Goal: Book appointment/travel/reservation

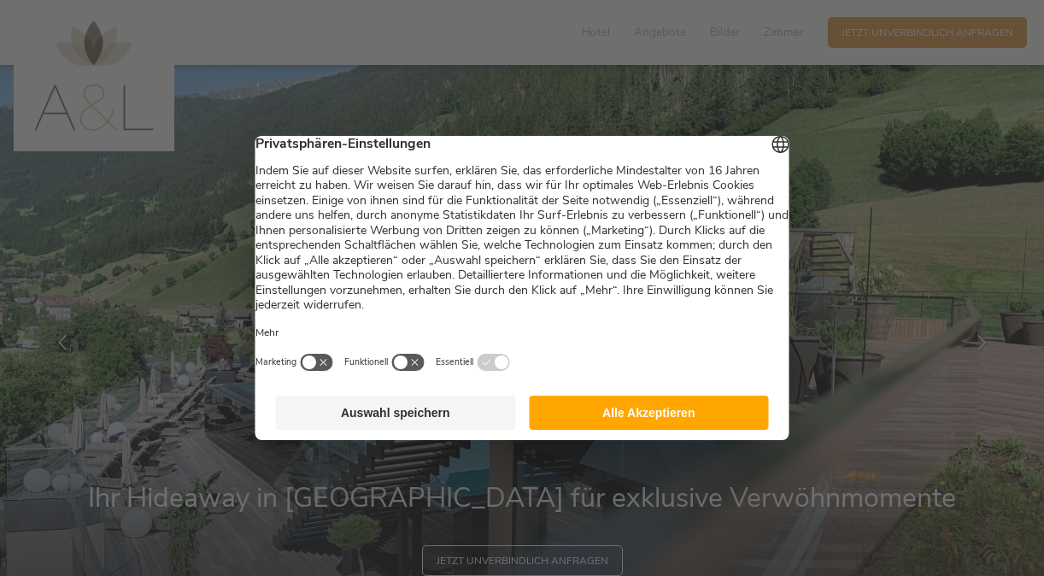
click at [648, 423] on button "Alle Akzeptieren" at bounding box center [649, 413] width 240 height 34
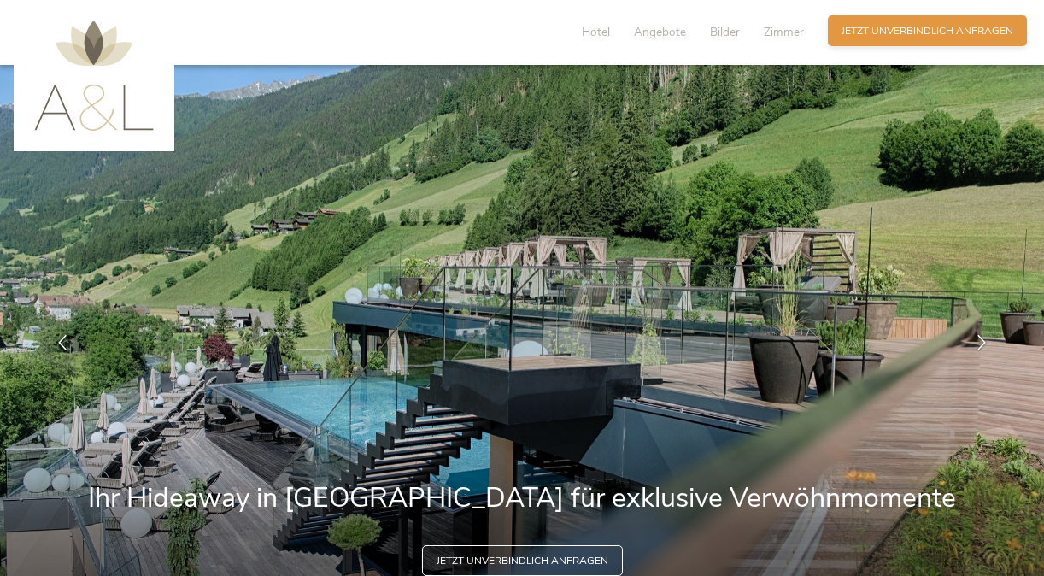
click at [938, 25] on span "Jetzt unverbindlich anfragen" at bounding box center [928, 31] width 172 height 15
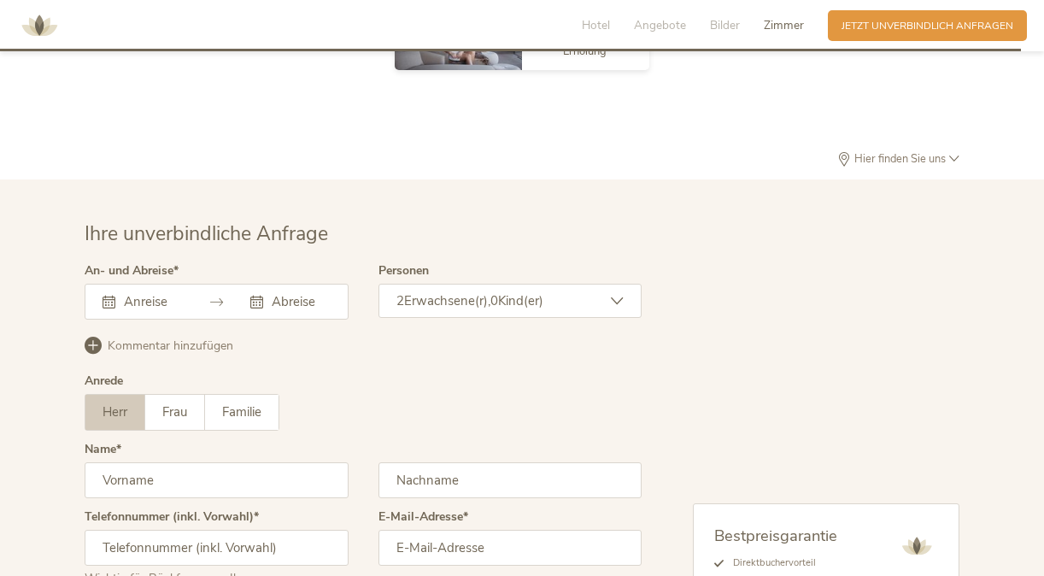
scroll to position [4217, 0]
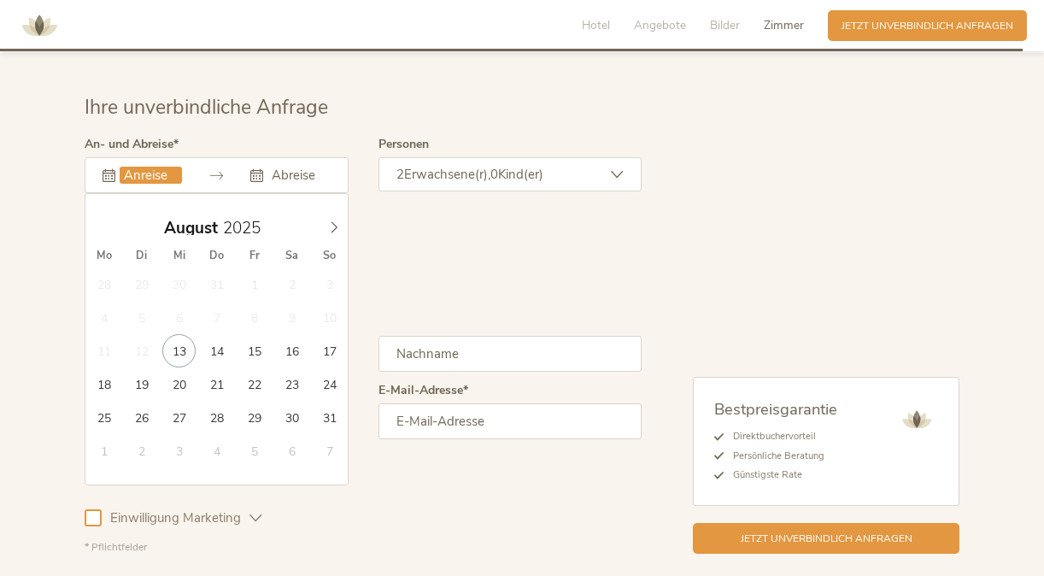
click at [167, 167] on input "text" at bounding box center [151, 175] width 62 height 17
type input "[DATE]"
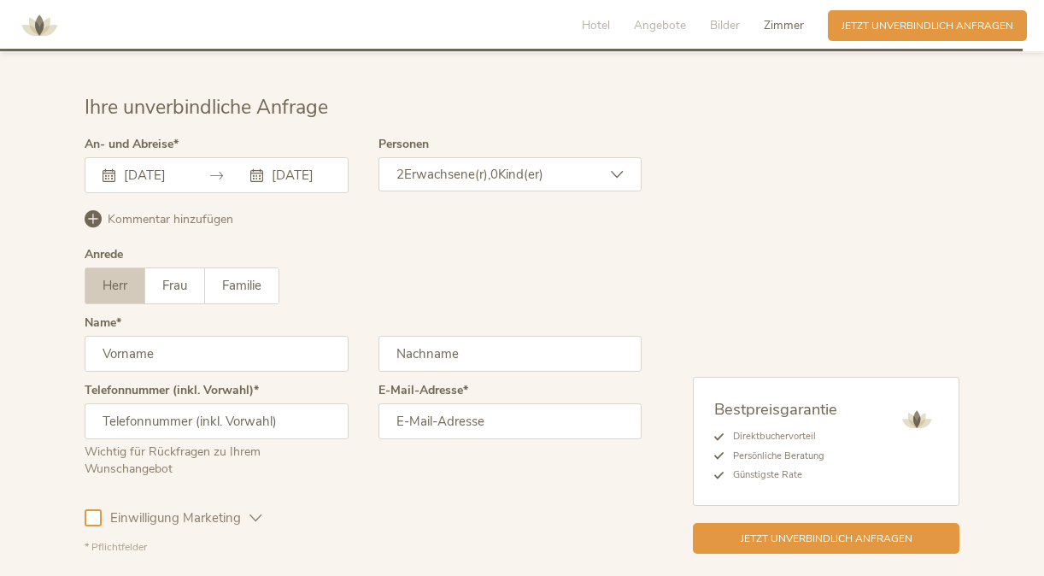
scroll to position [0, 0]
click at [628, 157] on div "2 Erwachsene(r), 0 Kind(er)" at bounding box center [511, 174] width 264 height 34
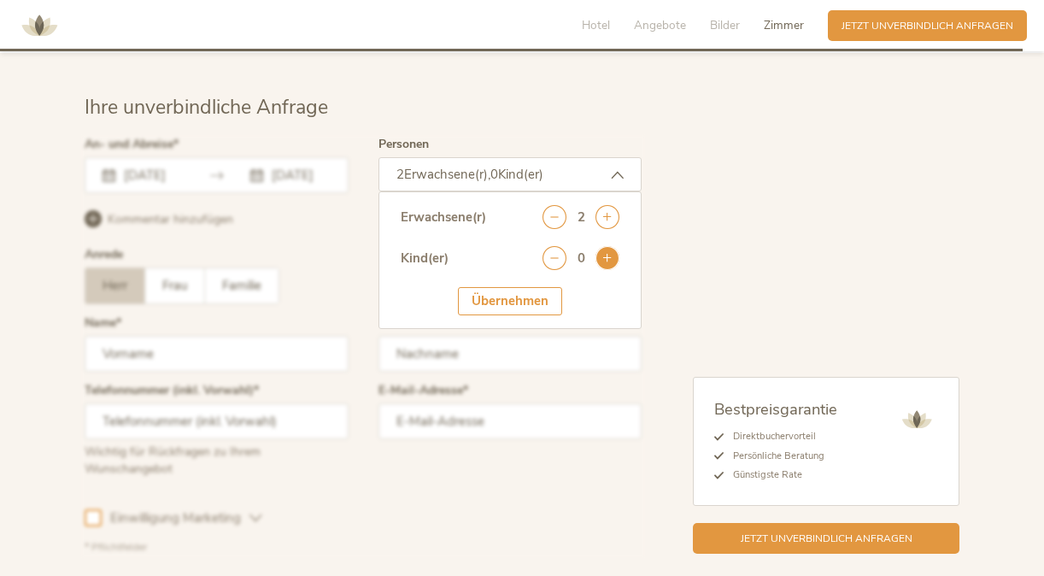
click at [600, 246] on icon at bounding box center [608, 258] width 24 height 24
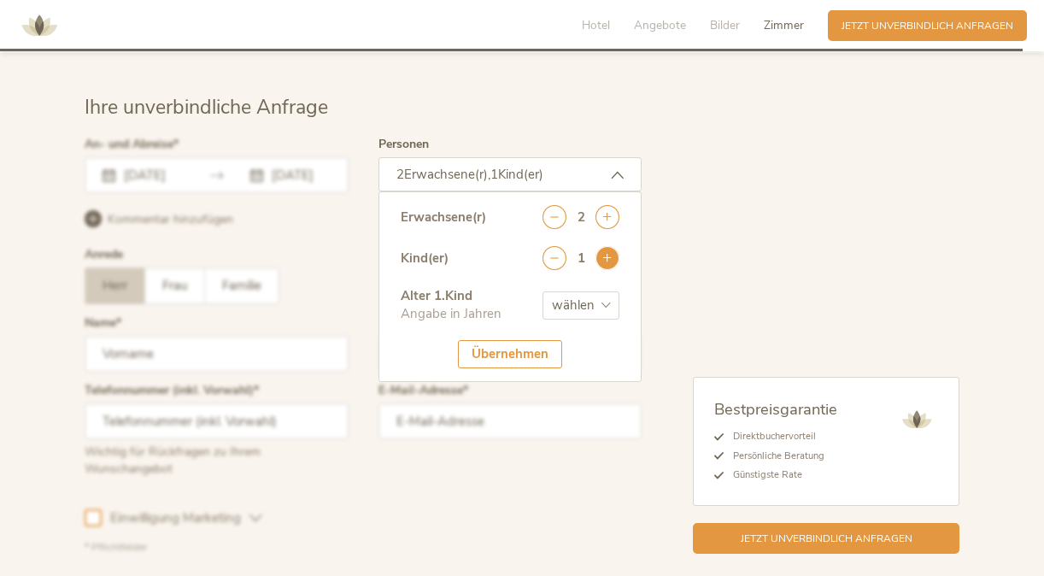
click at [600, 246] on icon at bounding box center [608, 258] width 24 height 24
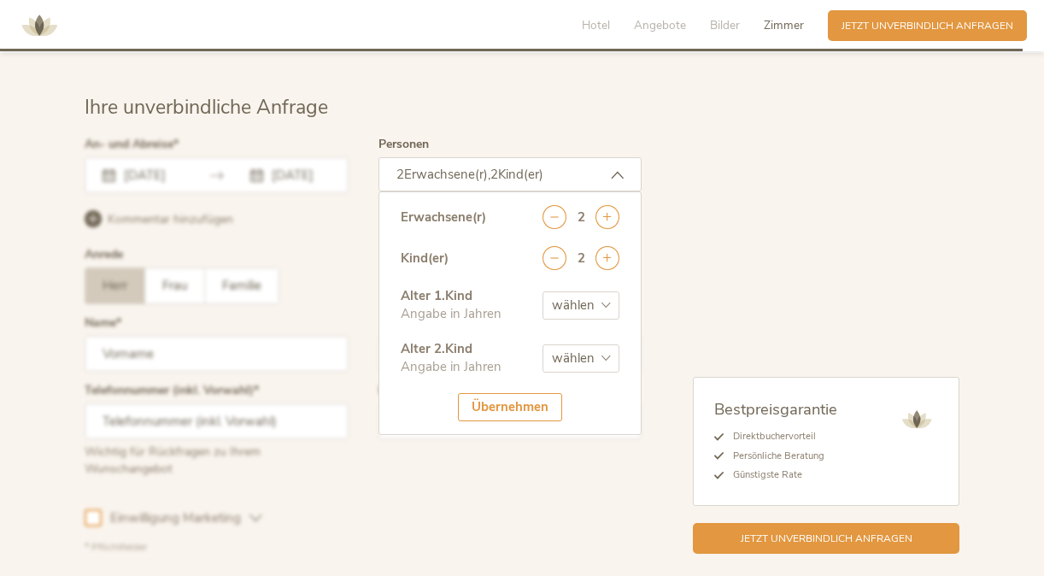
click at [606, 291] on select "wählen 0 1 2 3 4 5 6 7 8 9 10 11 12 13 14 15 16 17" at bounding box center [581, 305] width 77 height 28
select select "2"
click at [543, 291] on select "wählen 0 1 2 3 4 5 6 7 8 9 10 11 12 13 14 15 16 17" at bounding box center [581, 305] width 77 height 28
click at [607, 344] on select "wählen 0 1 2 3 4 5 6 7 8 9 10 11 12 13 14 15 16 17" at bounding box center [581, 358] width 77 height 28
select select "5"
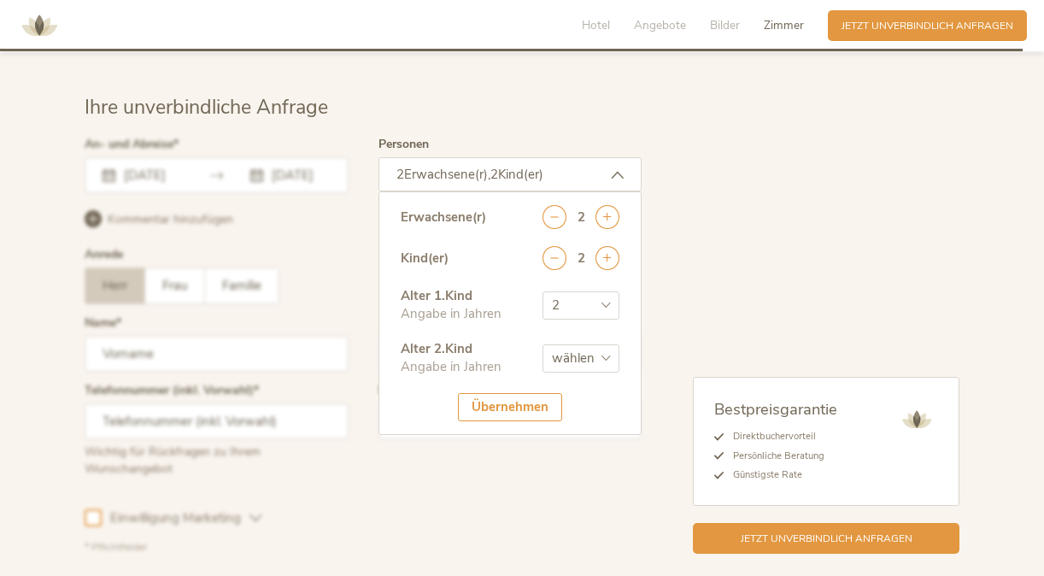
click at [543, 344] on select "wählen 0 1 2 3 4 5 6 7 8 9 10 11 12 13 14 15 16 17" at bounding box center [581, 358] width 77 height 28
click at [686, 216] on div "Bestpreisgarantie Direktbuchervorteil Persönliche Beratung Günstigste Rate Jetz…" at bounding box center [801, 345] width 318 height 415
click at [531, 393] on div "Übernehmen" at bounding box center [510, 407] width 104 height 28
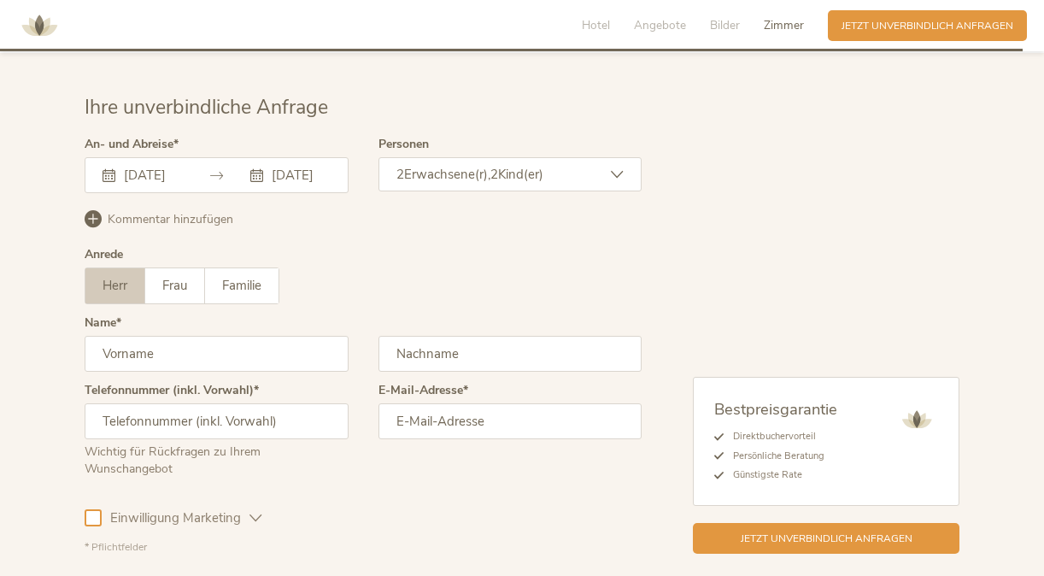
click at [155, 336] on input "text" at bounding box center [217, 354] width 264 height 36
type input "[PERSON_NAME]"
click at [448, 336] on input "text" at bounding box center [511, 354] width 264 height 36
type input "[PERSON_NAME]"
click at [431, 408] on input "email" at bounding box center [511, 421] width 264 height 36
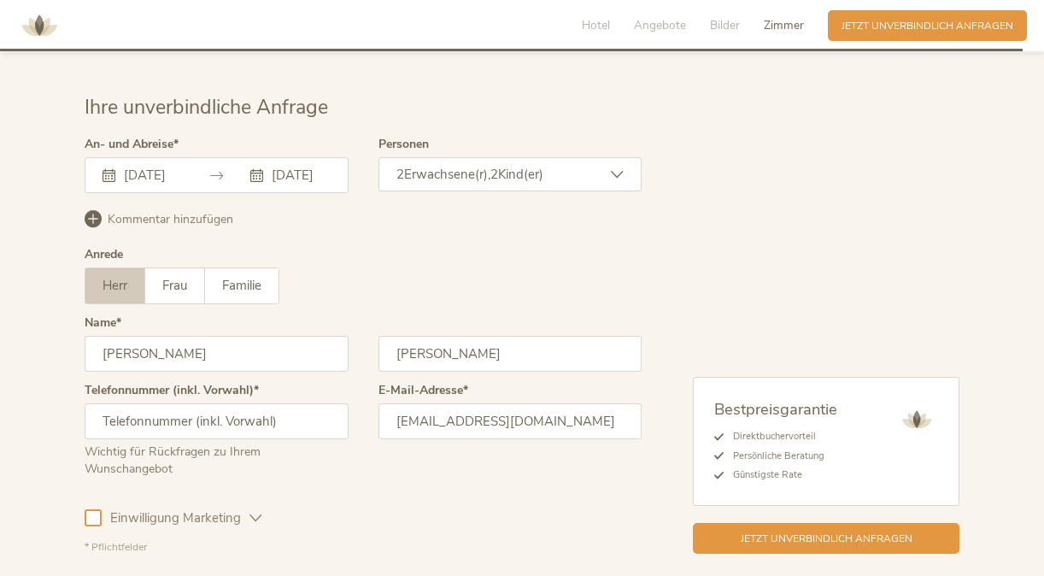
type input "[EMAIL_ADDRESS][DOMAIN_NAME]"
click at [105, 509] on span "Einwilligung Marketing" at bounding box center [176, 518] width 148 height 18
click at [185, 211] on span "Kommentar hinzufügen" at bounding box center [171, 219] width 126 height 17
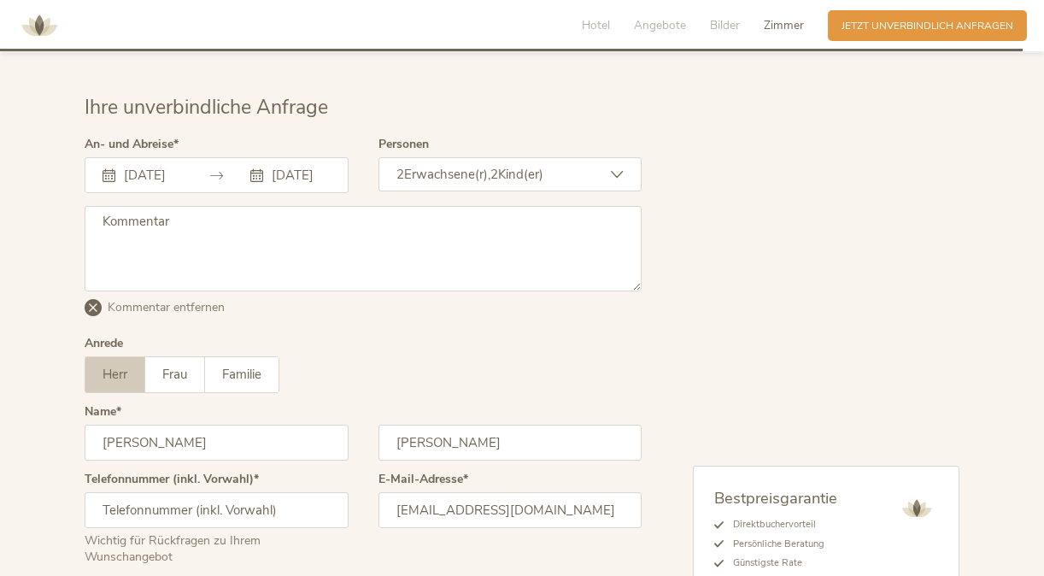
click at [378, 337] on div "Anrede Herr Frau Familie Herr Frau Familie" at bounding box center [363, 371] width 557 height 68
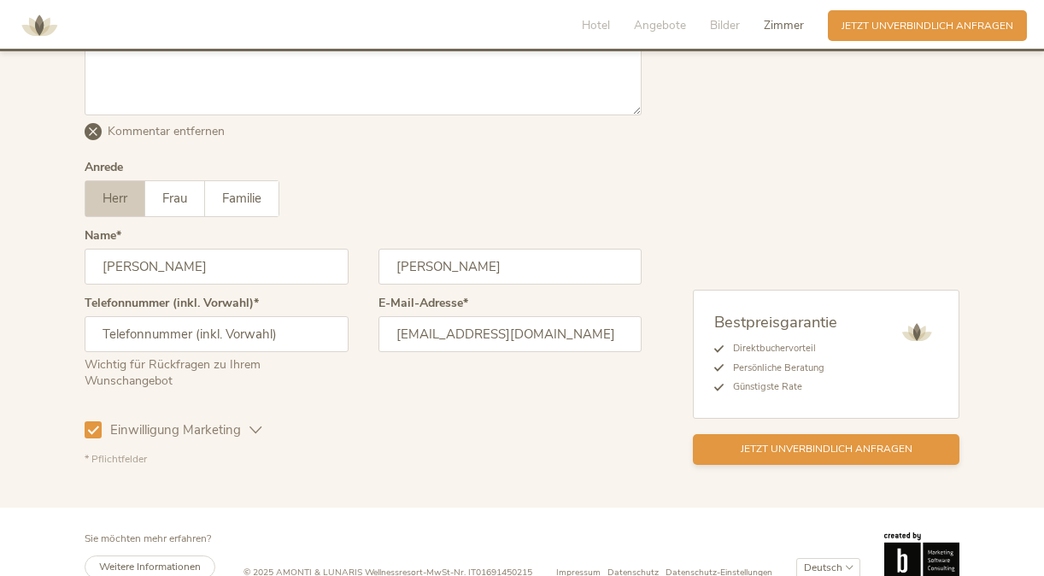
click at [762, 434] on div "Jetzt unverbindlich anfragen" at bounding box center [826, 449] width 267 height 31
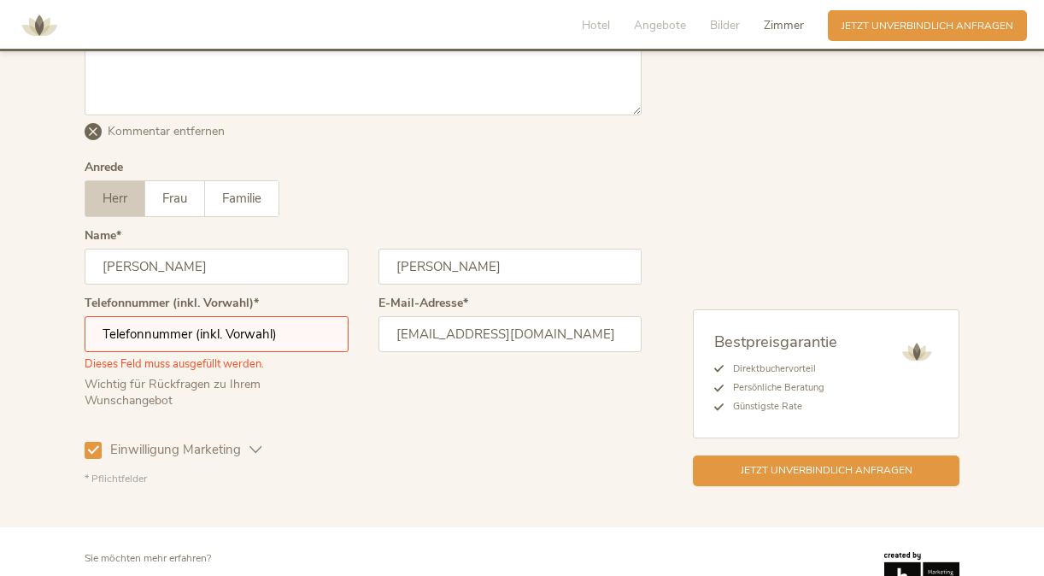
scroll to position [4413, 0]
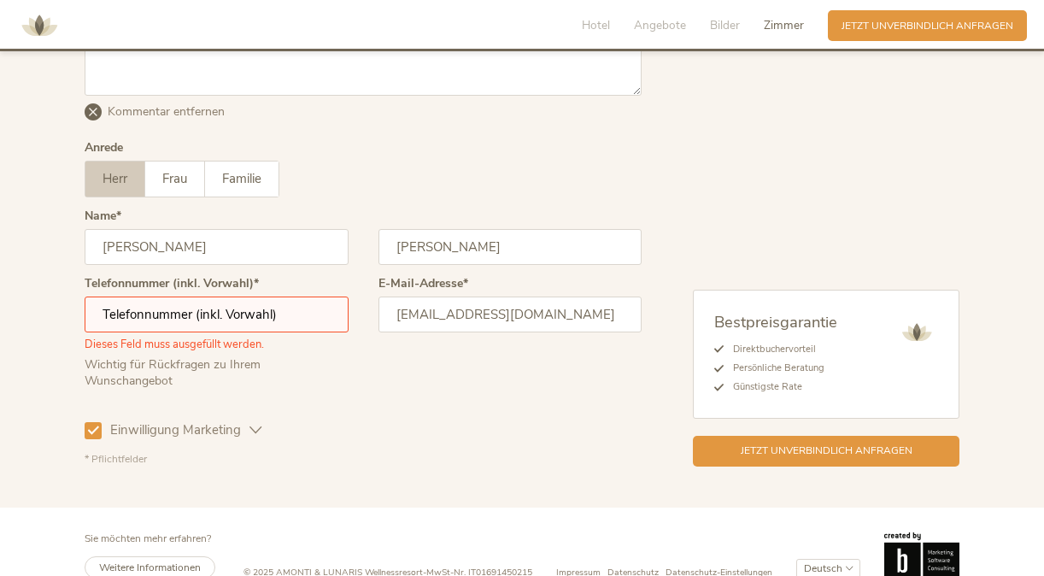
click at [212, 296] on input "text" at bounding box center [217, 314] width 264 height 36
type input "004916093916859"
click at [787, 442] on span "Jetzt unverbindlich anfragen" at bounding box center [827, 449] width 172 height 15
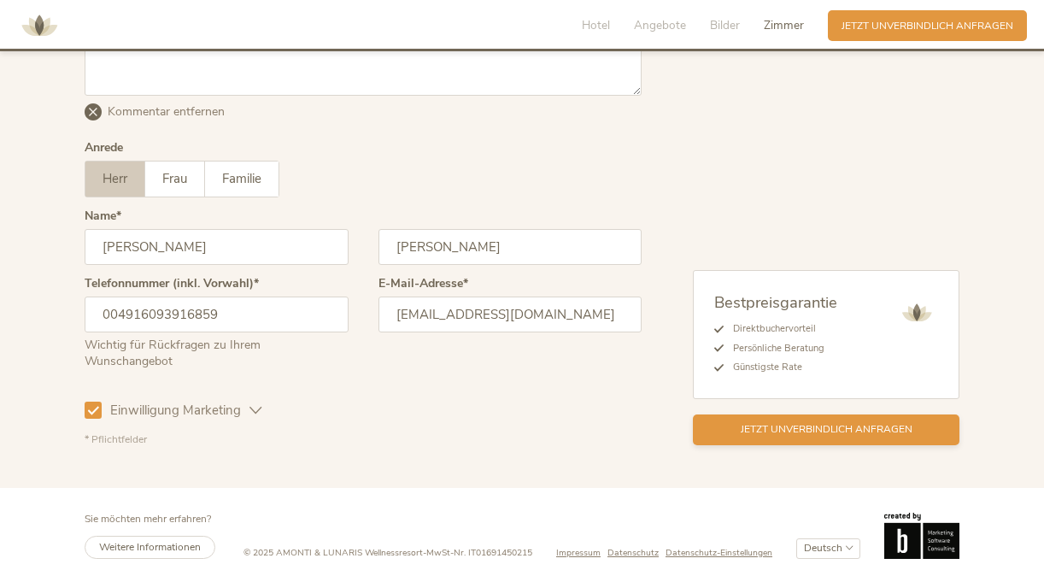
scroll to position [4393, 0]
